Goal: Transaction & Acquisition: Purchase product/service

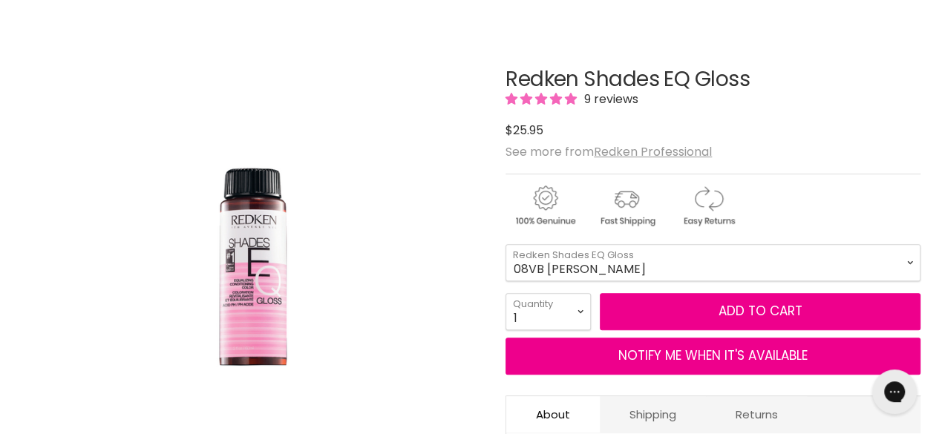
click at [576, 270] on select "08VB [PERSON_NAME] 05V Cosmic Violet 06VB [GEOGRAPHIC_DATA] 04NA Storm Cloud 06…" at bounding box center [713, 262] width 415 height 37
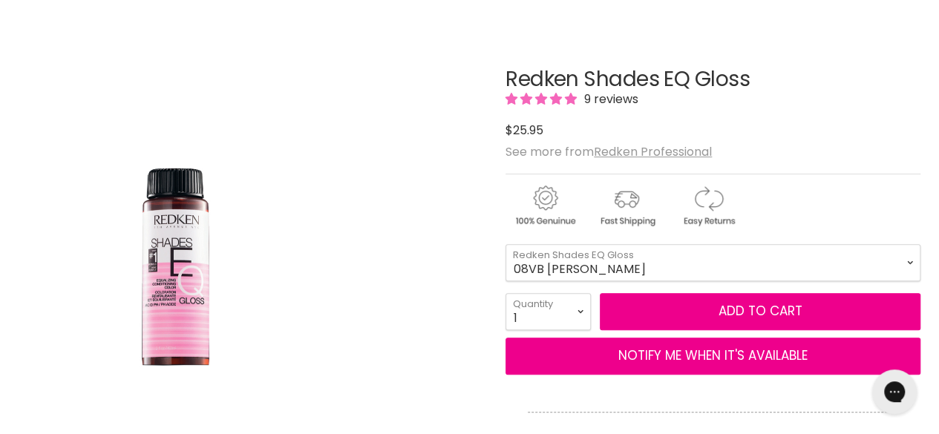
click at [420, 42] on div "Click or scroll to zoom Tap or pinch to zoom" at bounding box center [251, 263] width 465 height 465
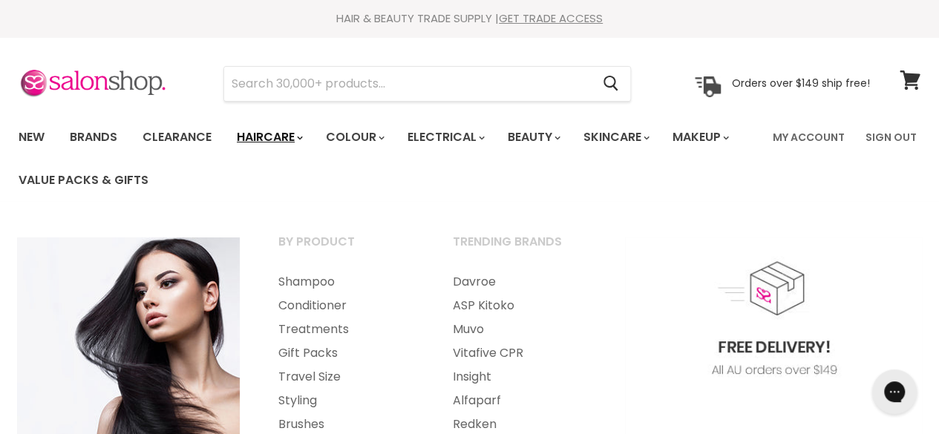
scroll to position [74, 0]
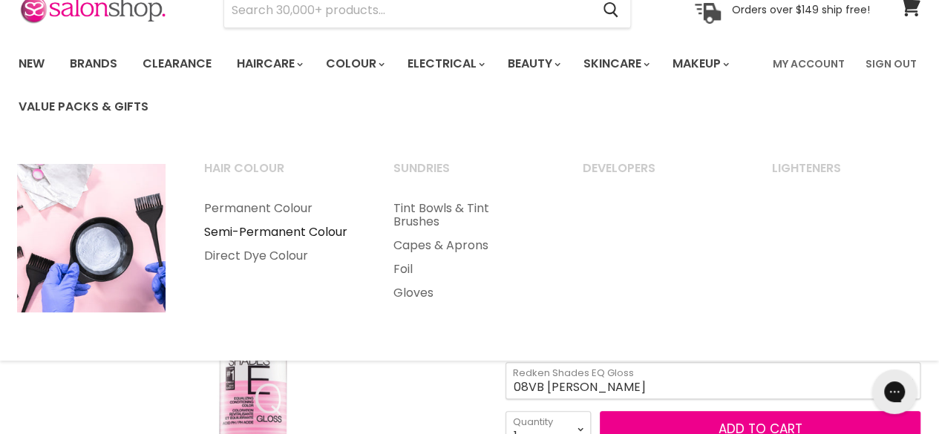
click at [293, 232] on link "Semi-Permanent Colour" at bounding box center [279, 233] width 186 height 24
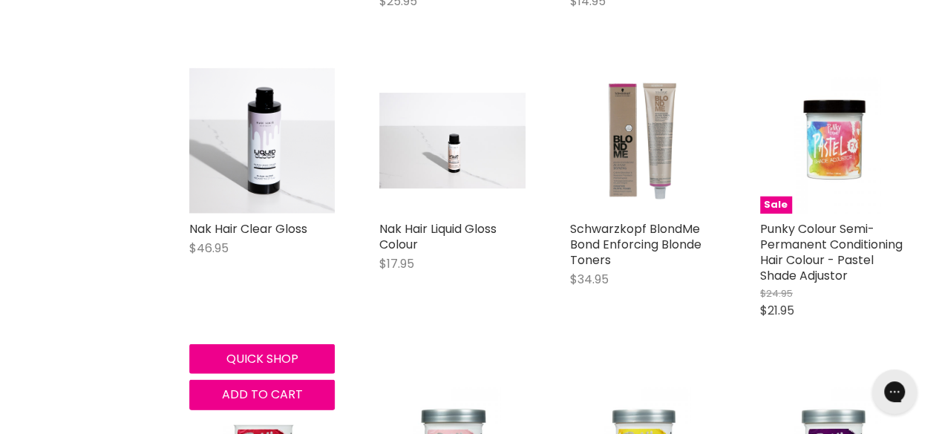
scroll to position [1723, 0]
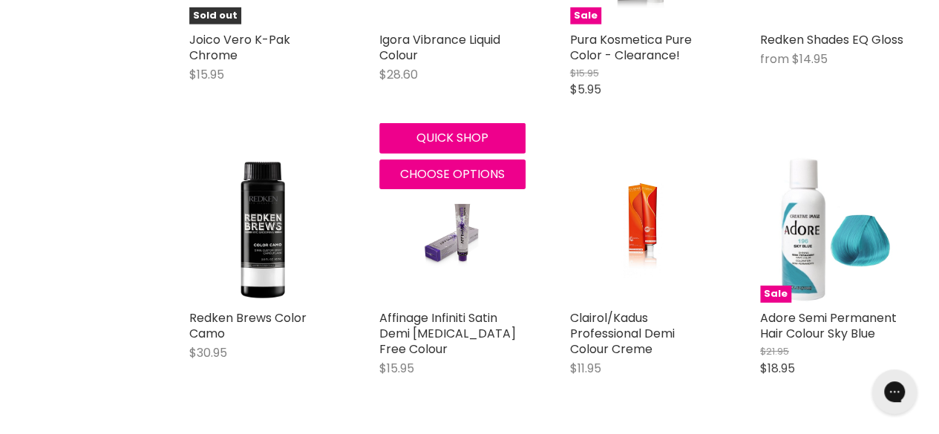
scroll to position [5469, 0]
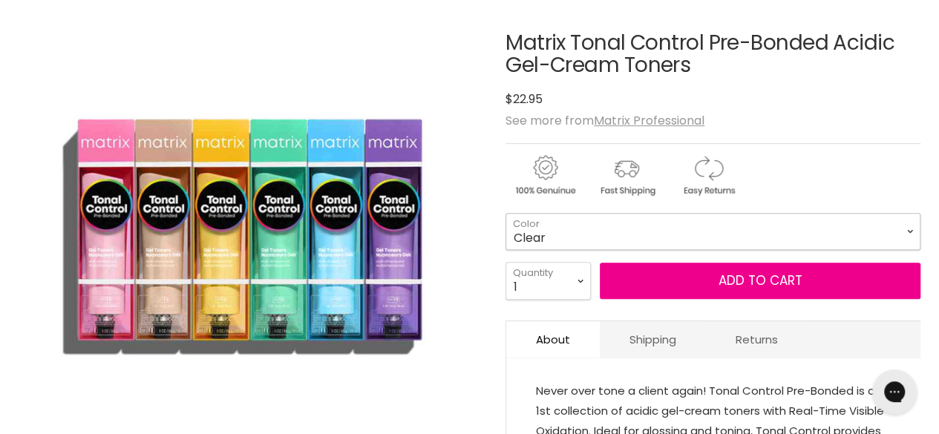
click at [631, 248] on select "Clear 8VG 9AA 9NGA 9RG 9V 11PV 10P 8P 10T 8T" at bounding box center [713, 231] width 415 height 37
